Goal: Transaction & Acquisition: Purchase product/service

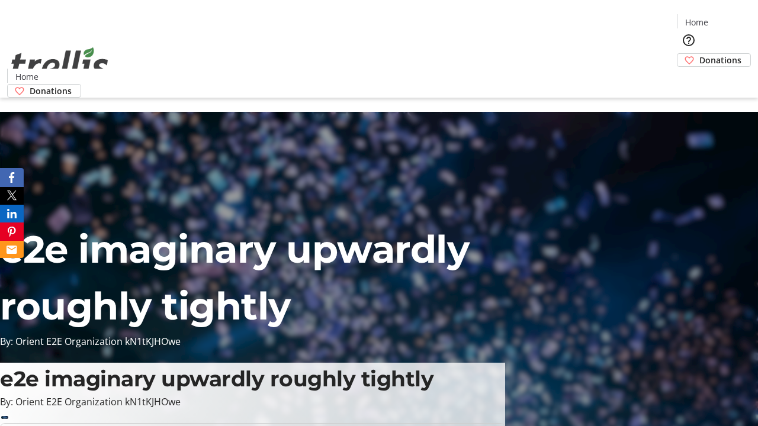
click at [699, 54] on span "Donations" at bounding box center [720, 60] width 42 height 12
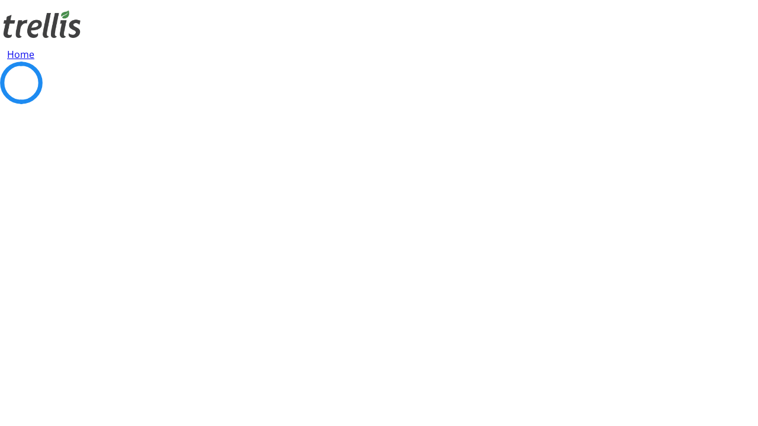
select select "CA"
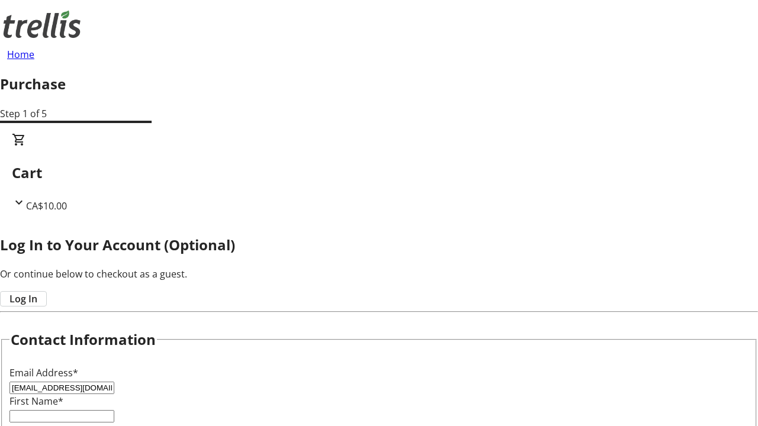
type input "[EMAIL_ADDRESS][DOMAIN_NAME]"
type input "Lolita"
type input "[PERSON_NAME]"
type input "[STREET_ADDRESS][PERSON_NAME]"
type input "Kelowna"
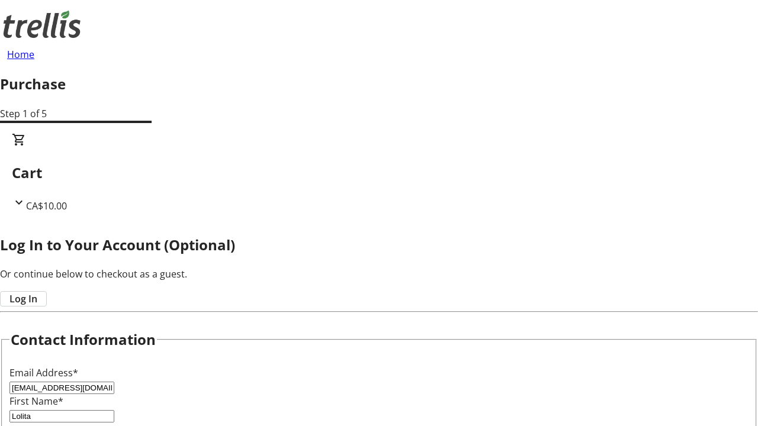
select select "BC"
type input "Kelowna"
type input "V1Y 0C2"
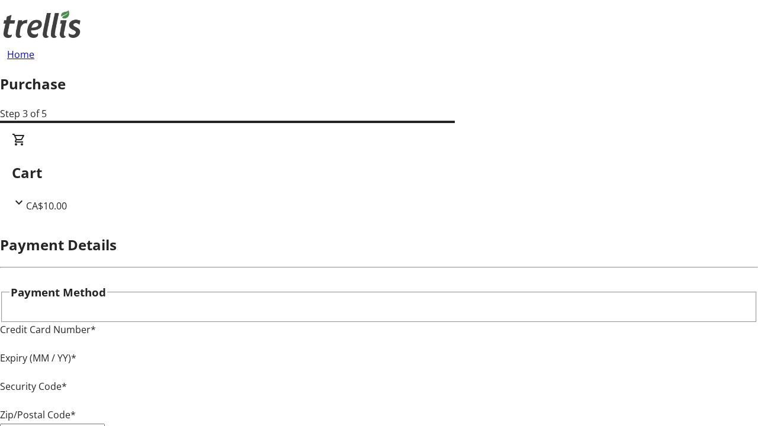
type input "V1Y 0C2"
